Goal: Transaction & Acquisition: Book appointment/travel/reservation

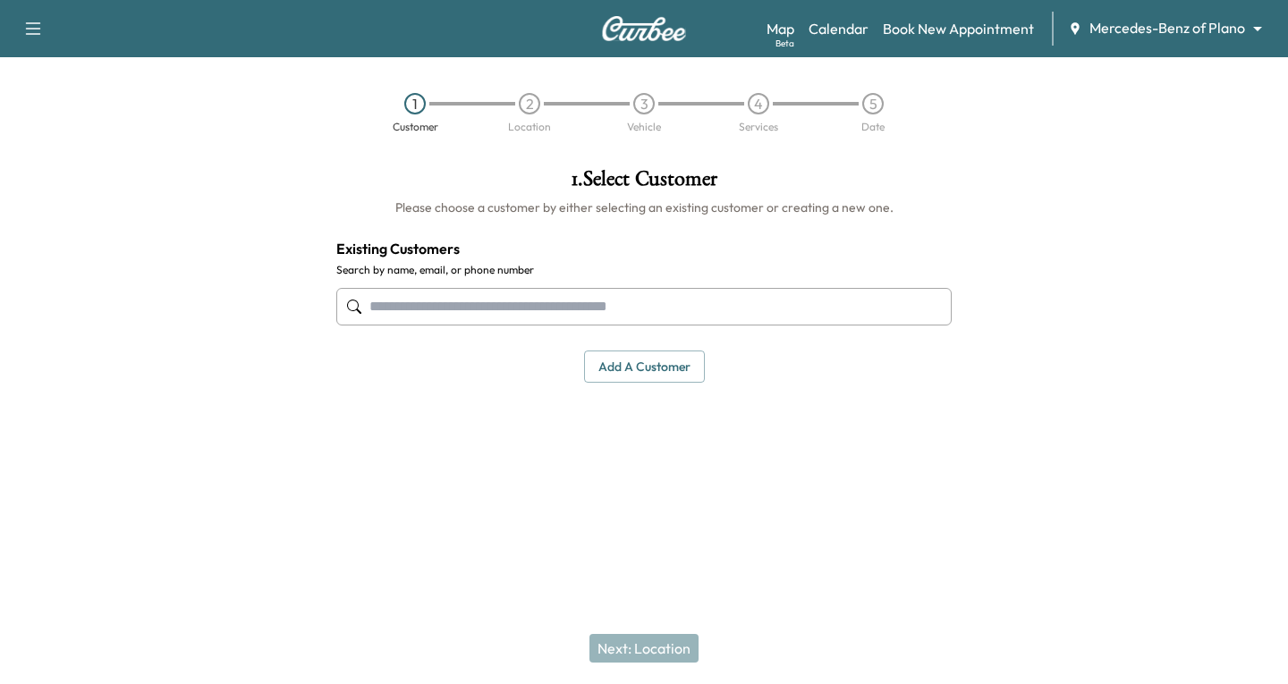
click at [373, 306] on input "text" at bounding box center [643, 307] width 615 height 38
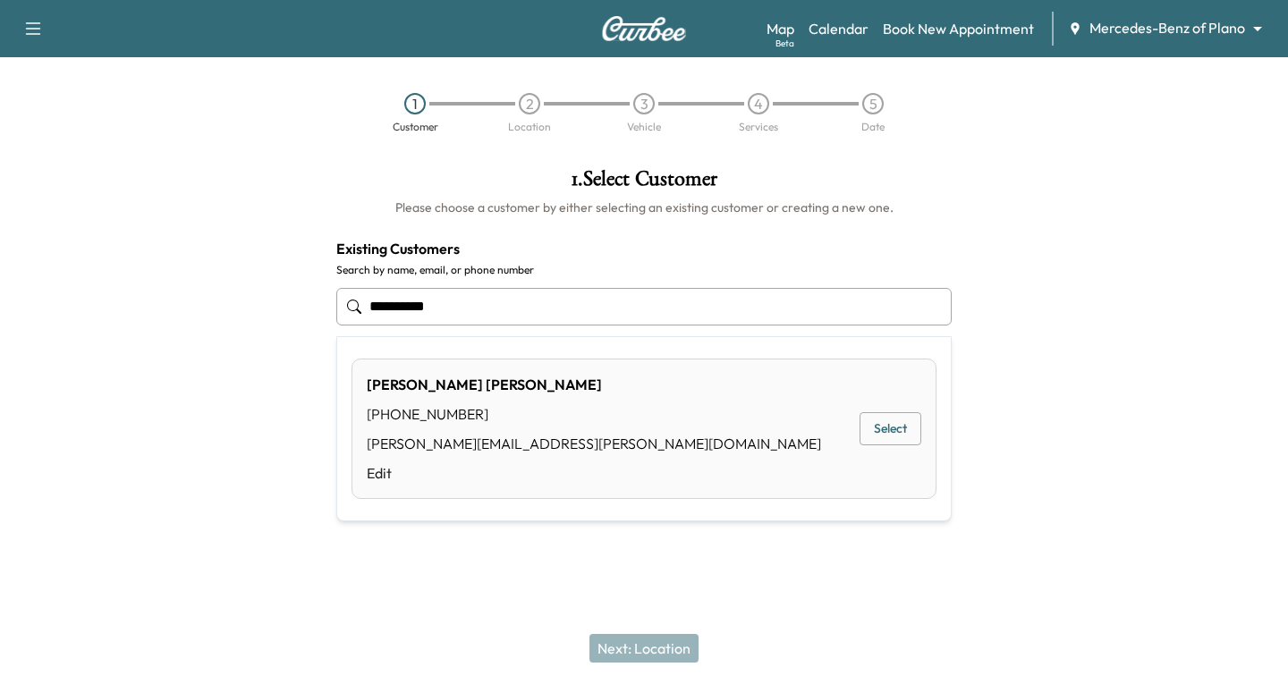
click at [889, 428] on button "Select" at bounding box center [891, 428] width 62 height 33
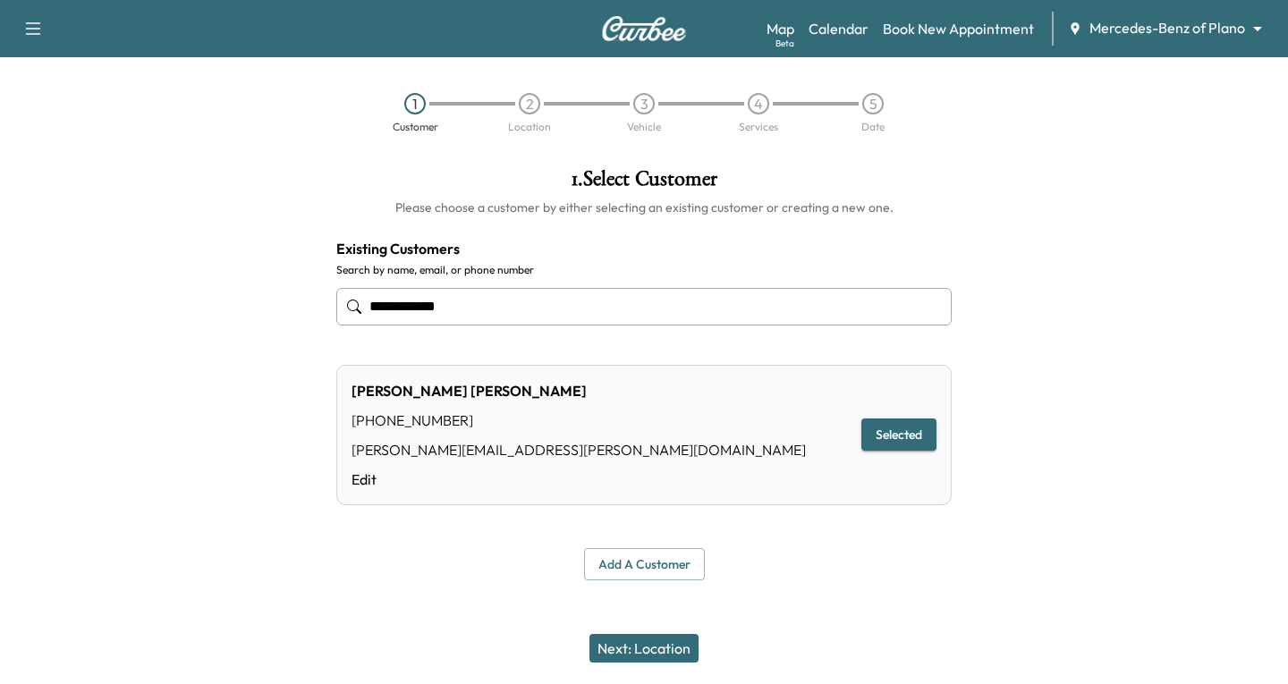
type input "**********"
click at [624, 645] on button "Next: Location" at bounding box center [644, 648] width 109 height 29
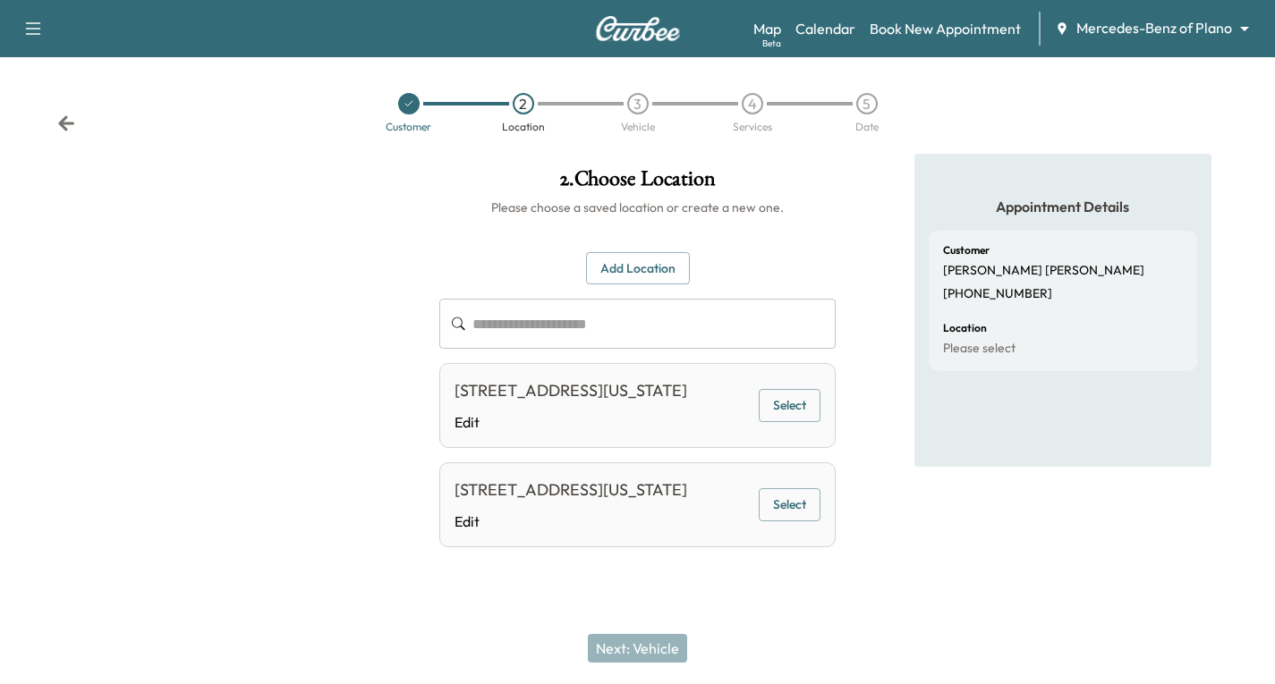
click at [615, 269] on button "Add Location" at bounding box center [638, 268] width 104 height 33
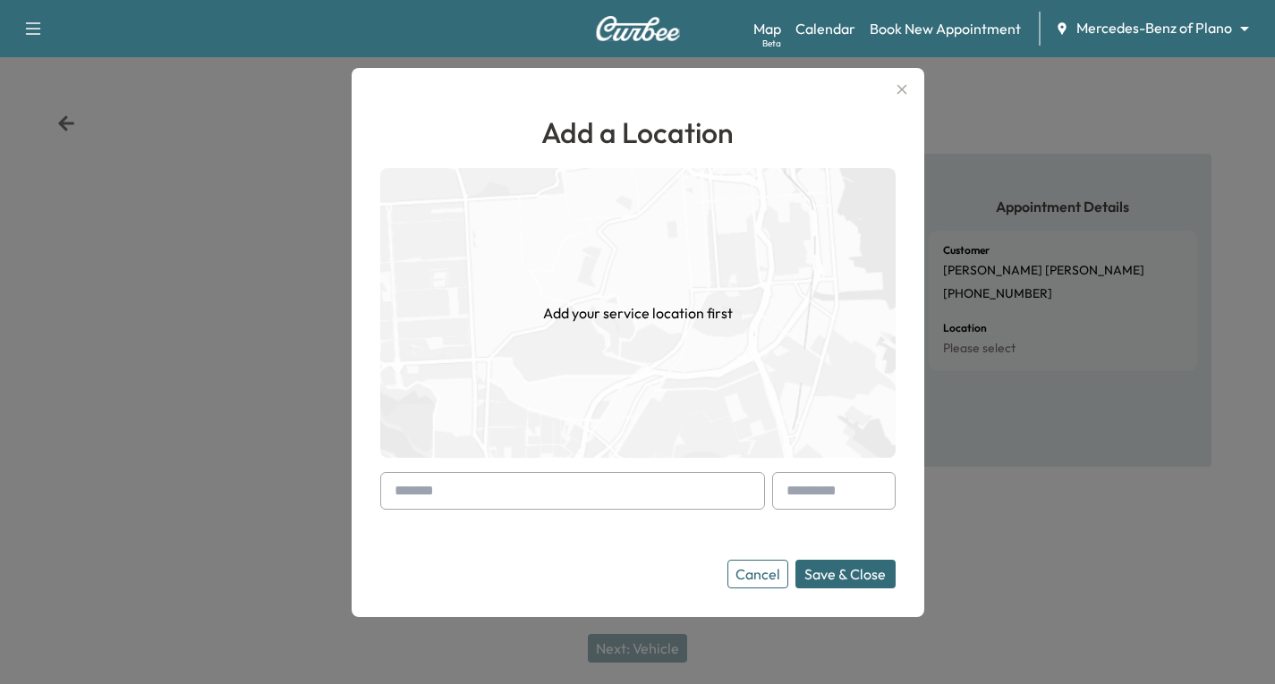
drag, startPoint x: 398, startPoint y: 490, endPoint x: 386, endPoint y: 493, distance: 11.9
click at [391, 490] on div at bounding box center [572, 491] width 385 height 38
click at [386, 495] on input "text" at bounding box center [572, 491] width 385 height 38
click at [903, 86] on icon "button" at bounding box center [901, 89] width 21 height 21
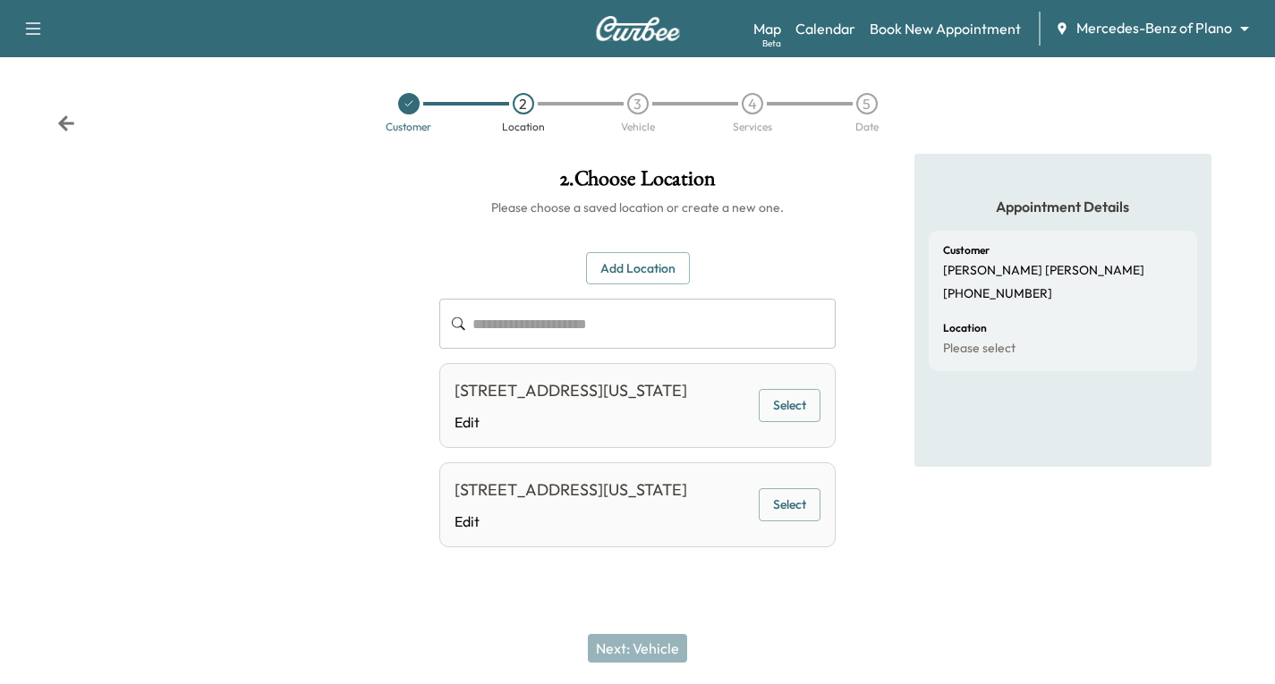
click at [32, 30] on icon "button" at bounding box center [32, 28] width 21 height 21
click at [70, 106] on button "Log Out" at bounding box center [63, 101] width 67 height 29
